Goal: Navigation & Orientation: Find specific page/section

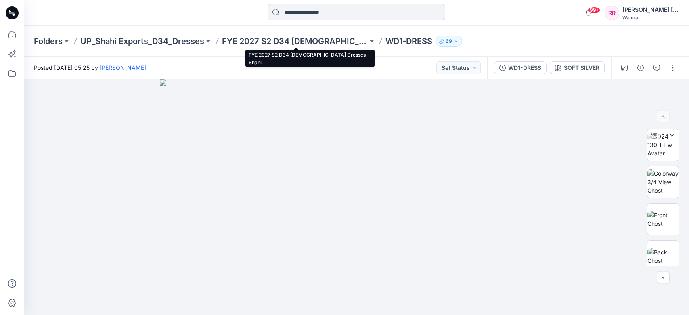
click at [298, 37] on p "FYE 2027 S2 D34 [DEMOGRAPHIC_DATA] Dresses - Shahi" at bounding box center [295, 41] width 146 height 11
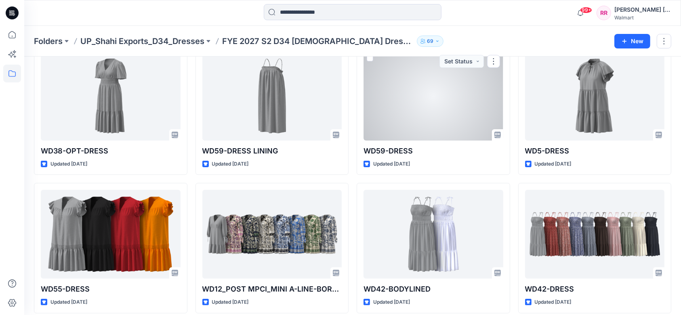
scroll to position [221, 0]
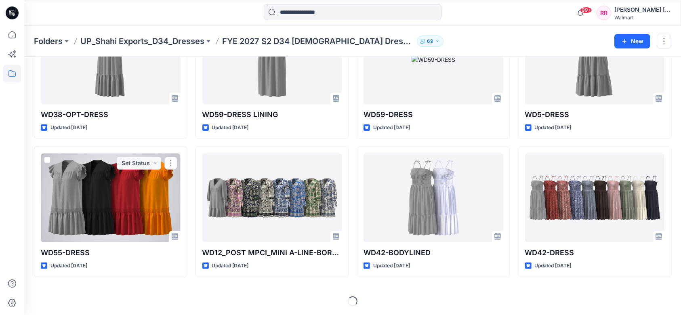
click at [122, 197] on div at bounding box center [111, 197] width 140 height 89
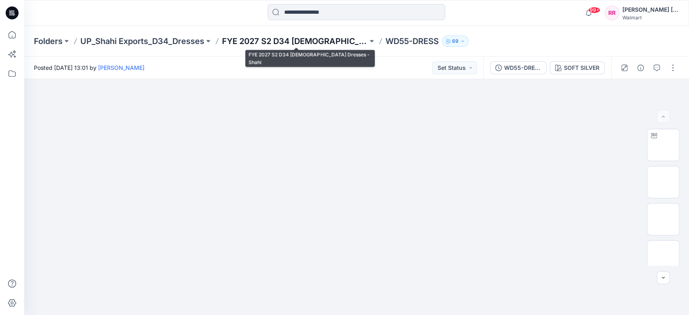
click at [267, 41] on p "FYE 2027 S2 D34 [DEMOGRAPHIC_DATA] Dresses - Shahi" at bounding box center [295, 41] width 146 height 11
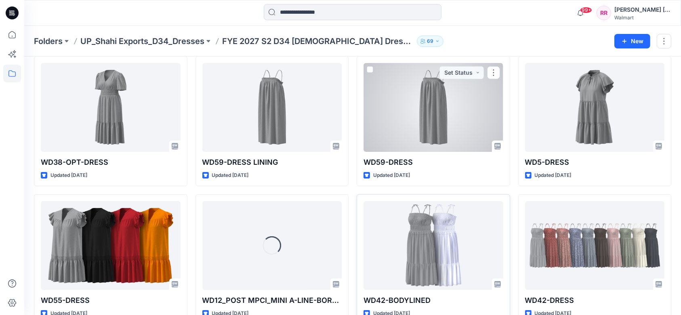
scroll to position [215, 0]
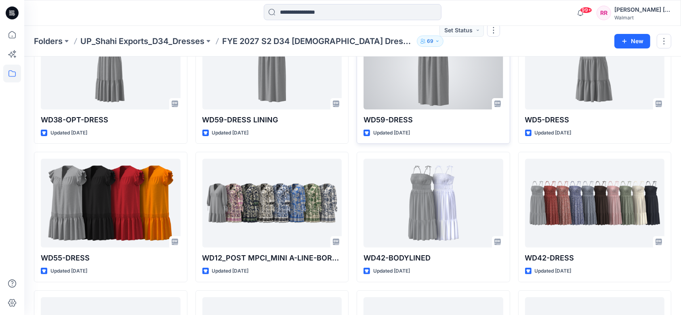
click at [430, 90] on div at bounding box center [433, 65] width 140 height 89
